Goal: Navigation & Orientation: Find specific page/section

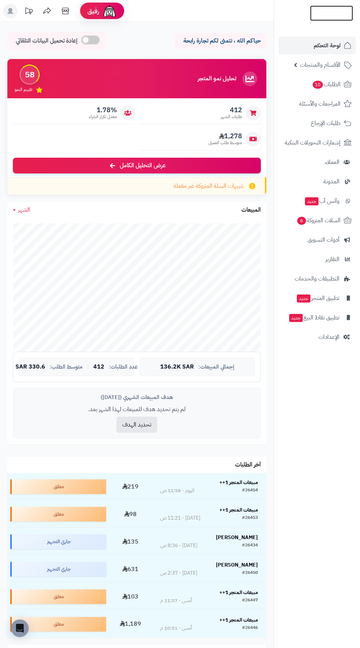
click at [320, 21] on img at bounding box center [331, 28] width 43 height 15
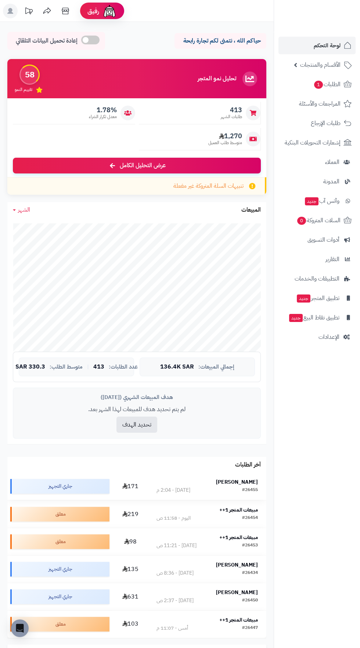
click at [253, 480] on strong "[PERSON_NAME]" at bounding box center [237, 482] width 42 height 8
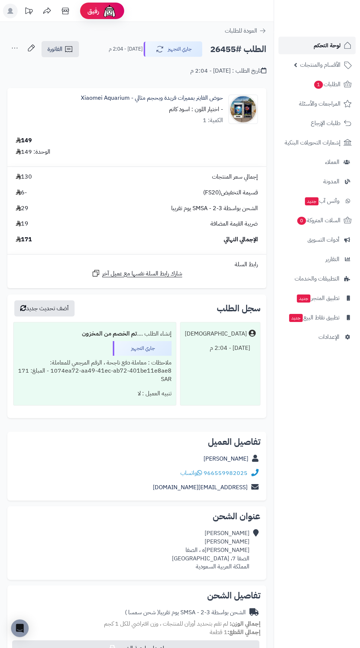
click at [334, 44] on span "لوحة التحكم" at bounding box center [326, 45] width 27 height 10
